Goal: Task Accomplishment & Management: Complete application form

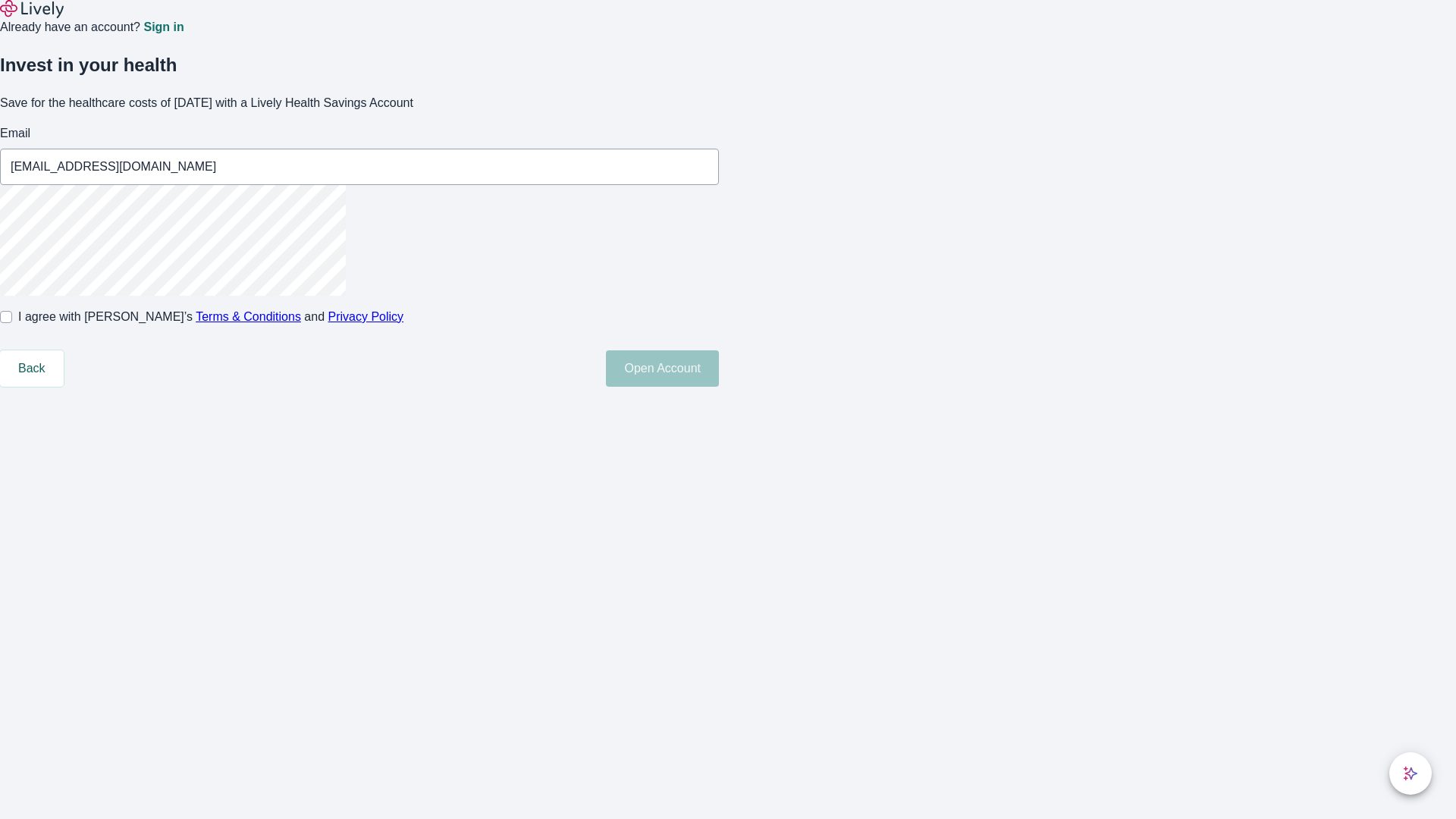
click at [13, 323] on input "I agree with Lively’s Terms & Conditions and Privacy Policy" at bounding box center [6, 317] width 13 height 13
checkbox input "true"
click at [719, 387] on button "Open Account" at bounding box center [662, 368] width 113 height 37
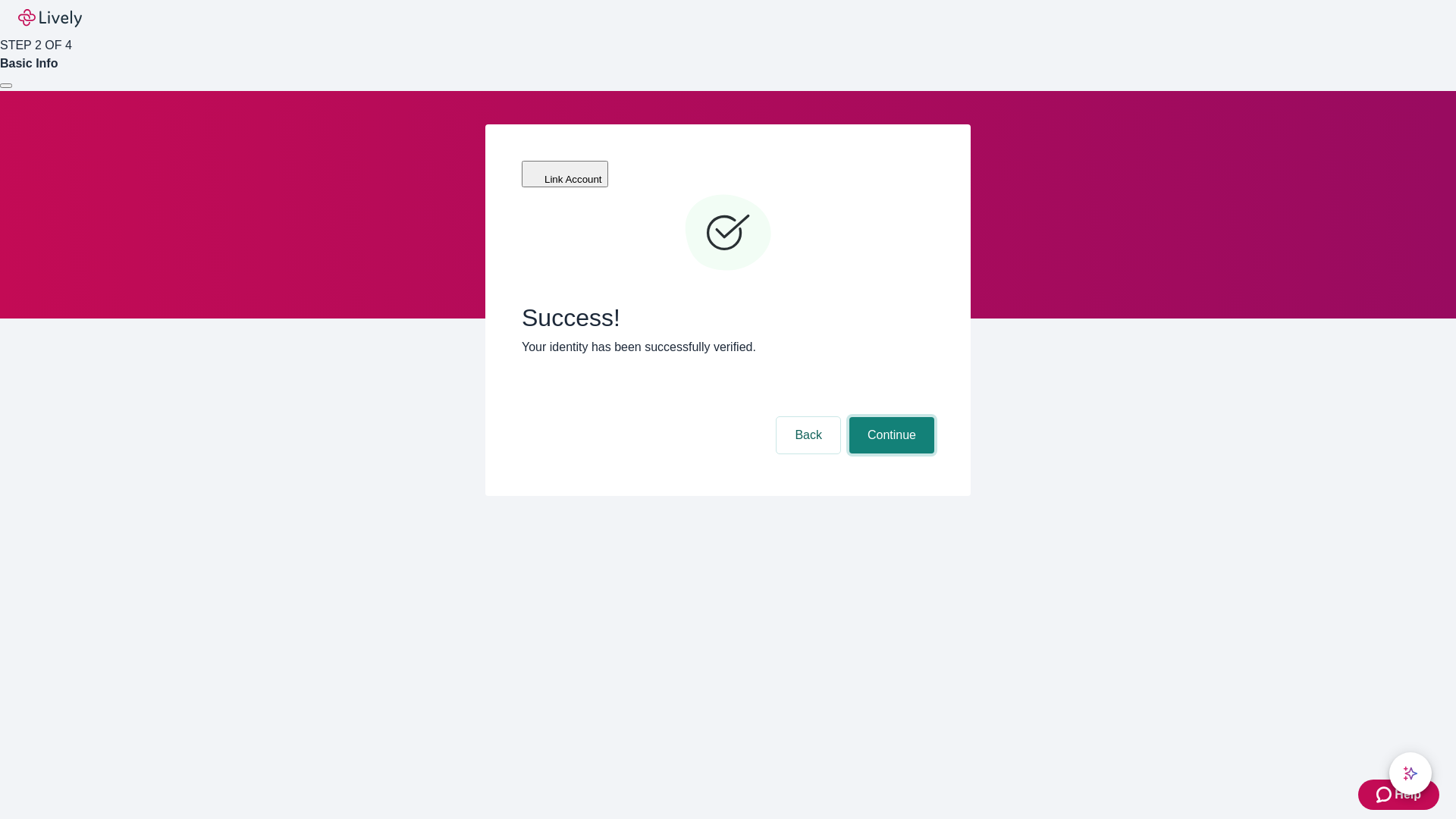
click at [889, 417] on button "Continue" at bounding box center [892, 435] width 85 height 37
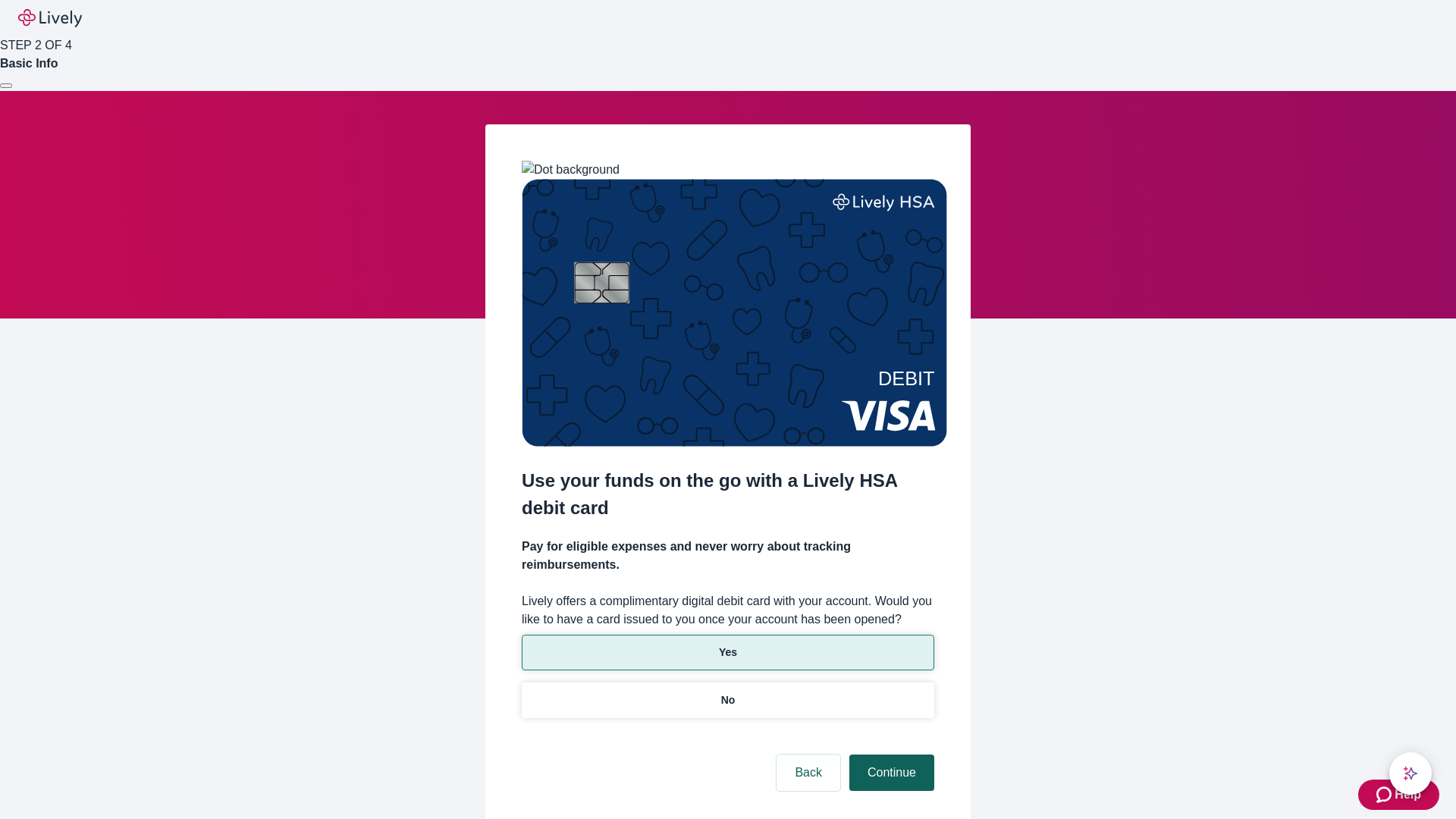
click at [727, 645] on p "Yes" at bounding box center [728, 653] width 18 height 16
click at [889, 754] on button "Continue" at bounding box center [892, 772] width 85 height 37
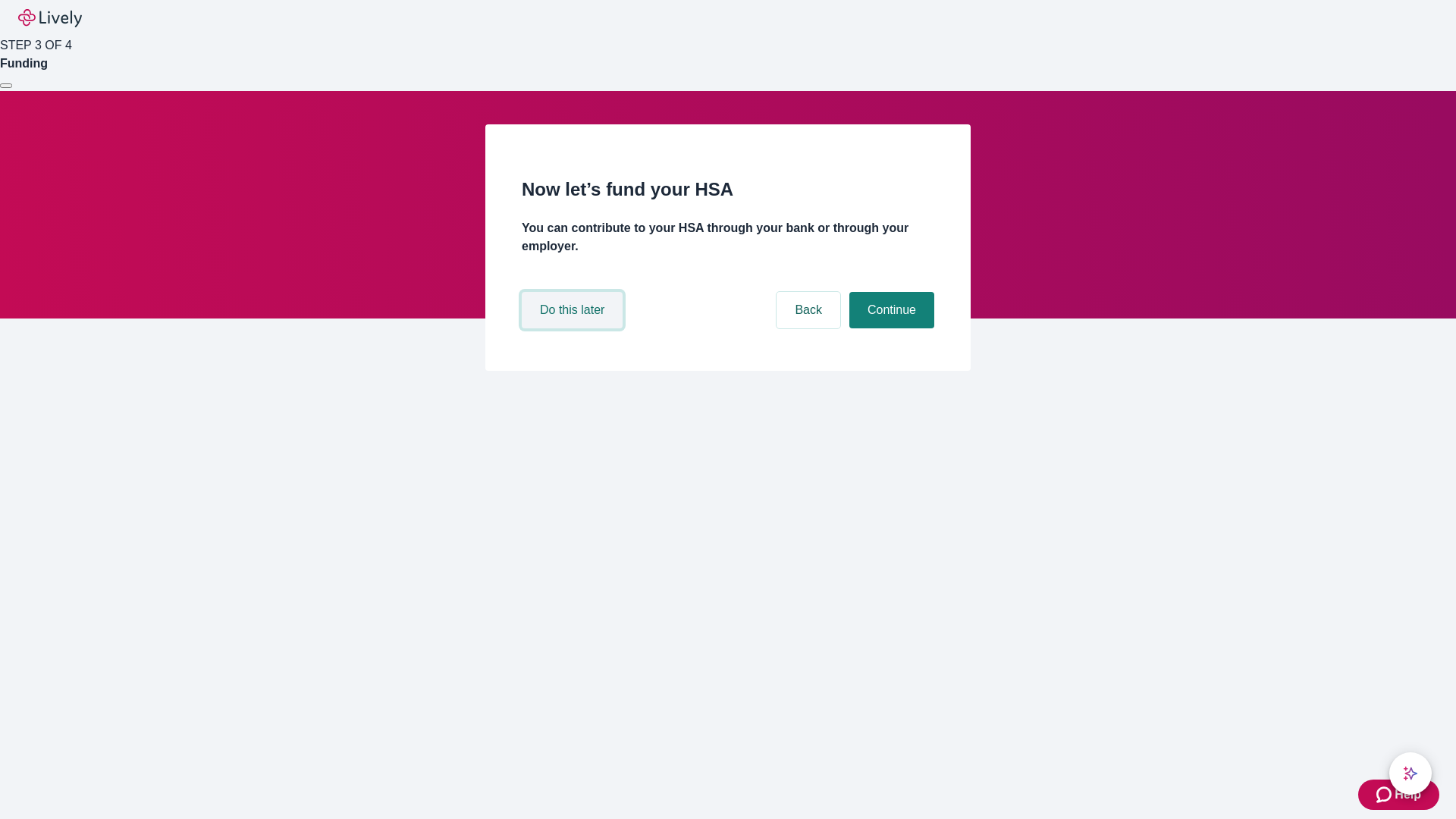
click at [574, 328] on button "Do this later" at bounding box center [571, 310] width 101 height 37
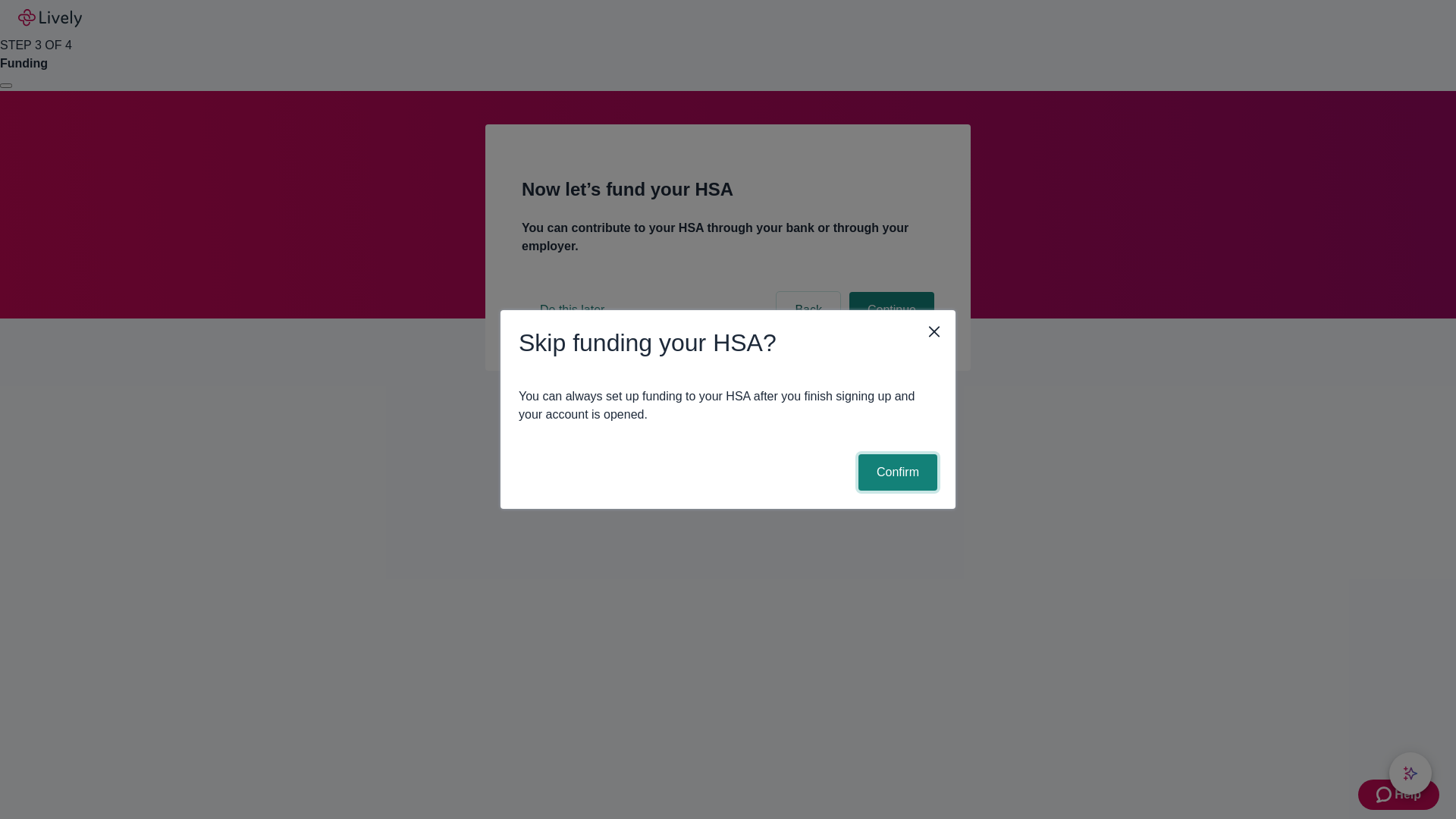
click at [896, 472] on button "Confirm" at bounding box center [897, 472] width 79 height 37
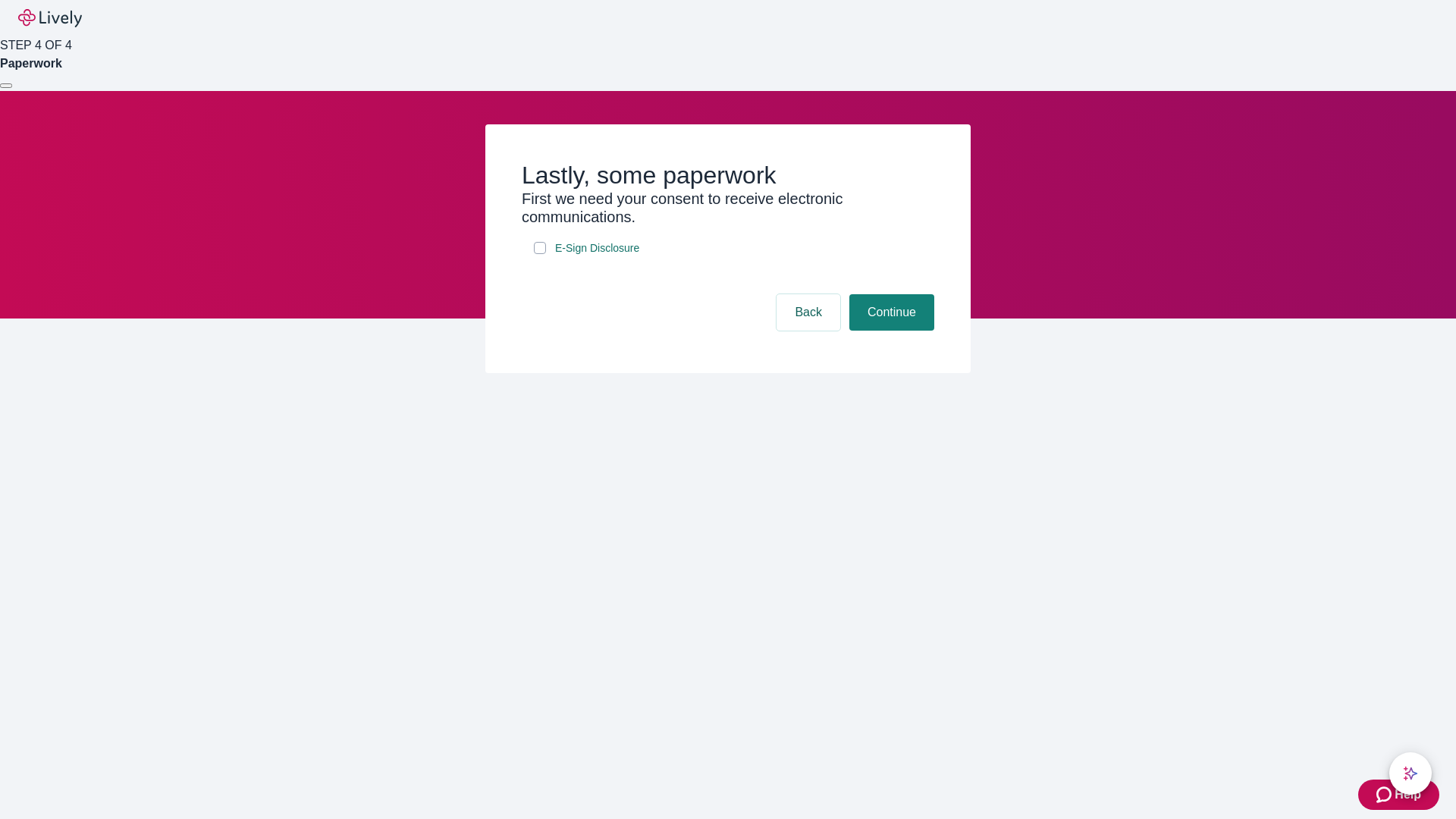
click at [540, 254] on input "E-Sign Disclosure" at bounding box center [540, 248] width 13 height 13
checkbox input "true"
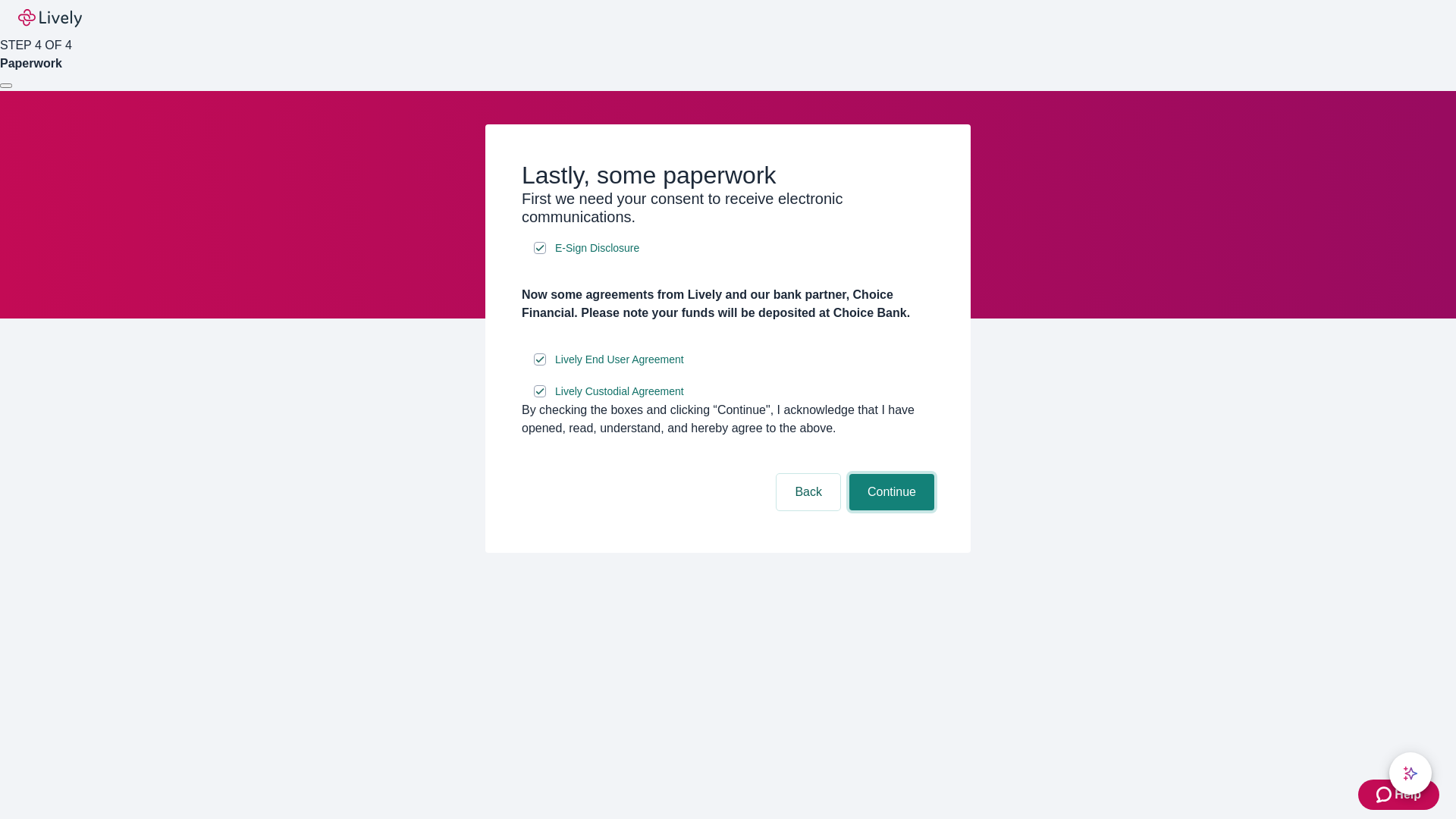
click at [889, 510] on button "Continue" at bounding box center [892, 492] width 85 height 37
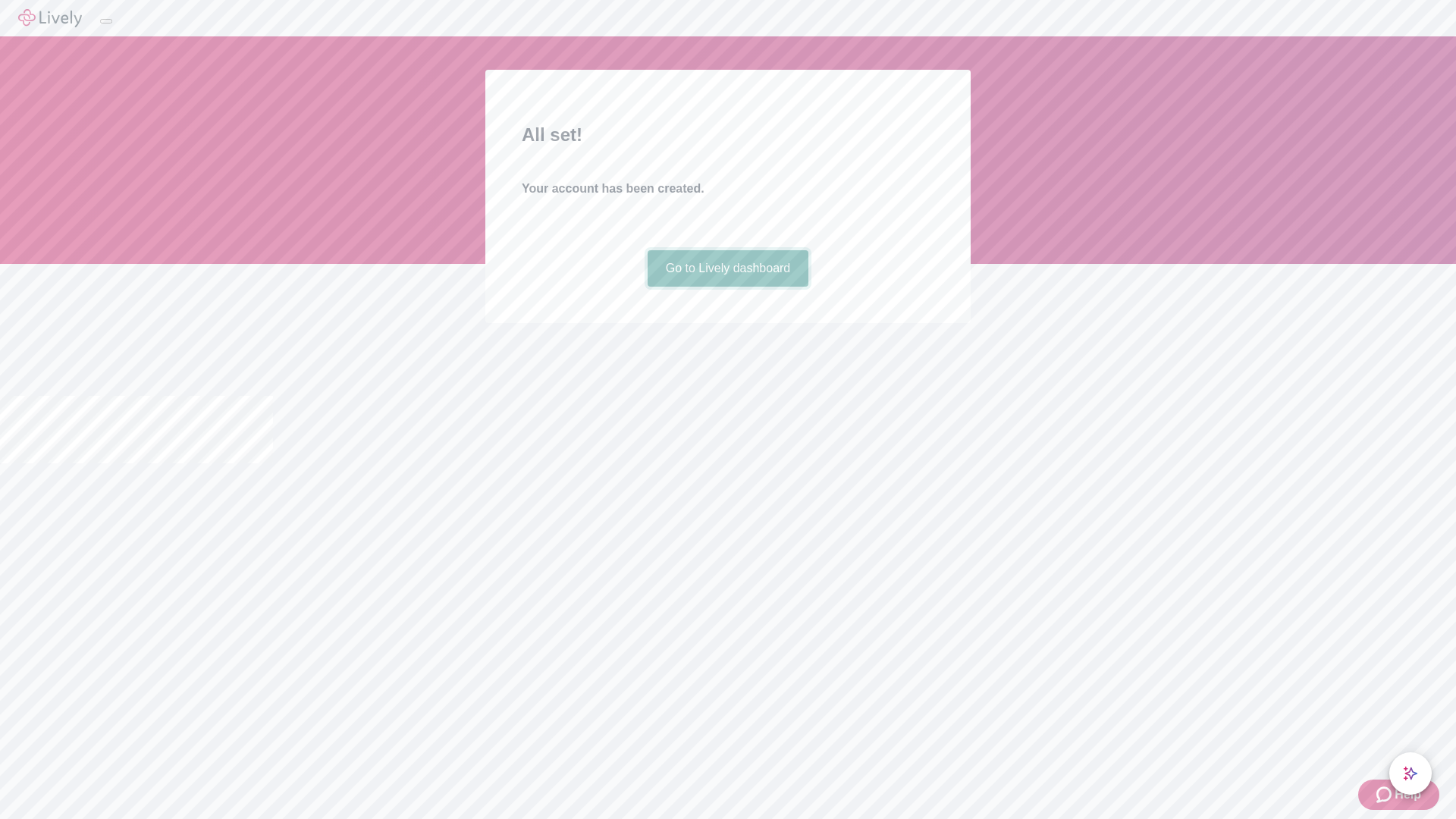
click at [727, 287] on link "Go to Lively dashboard" at bounding box center [728, 268] width 162 height 37
